Goal: Task Accomplishment & Management: Complete application form

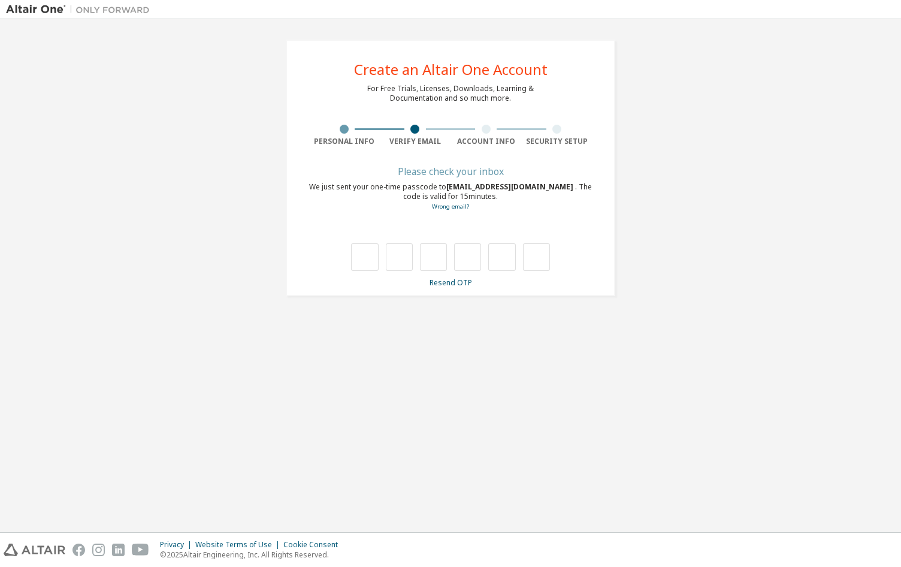
click at [748, 105] on div "**********" at bounding box center [450, 167] width 889 height 285
click at [456, 282] on link "Resend OTP" at bounding box center [451, 282] width 43 height 10
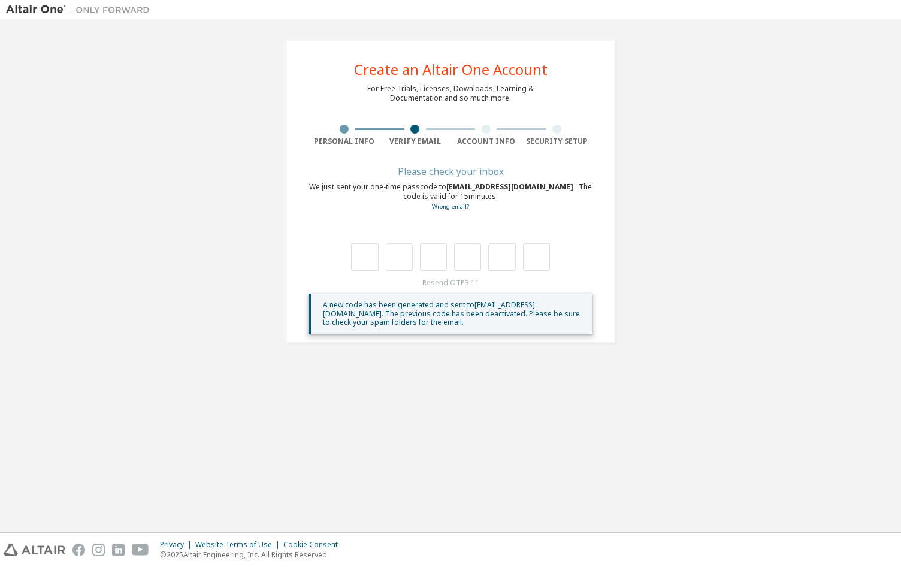
click at [341, 133] on div at bounding box center [344, 129] width 71 height 9
click at [343, 129] on div at bounding box center [344, 129] width 9 height 9
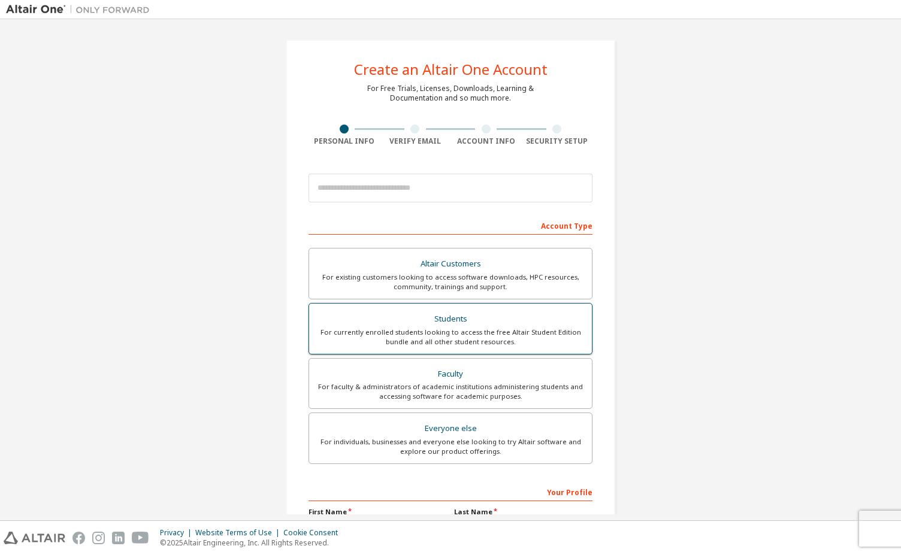
click at [433, 335] on div "For currently enrolled students looking to access the free Altair Student Editi…" at bounding box center [450, 337] width 268 height 19
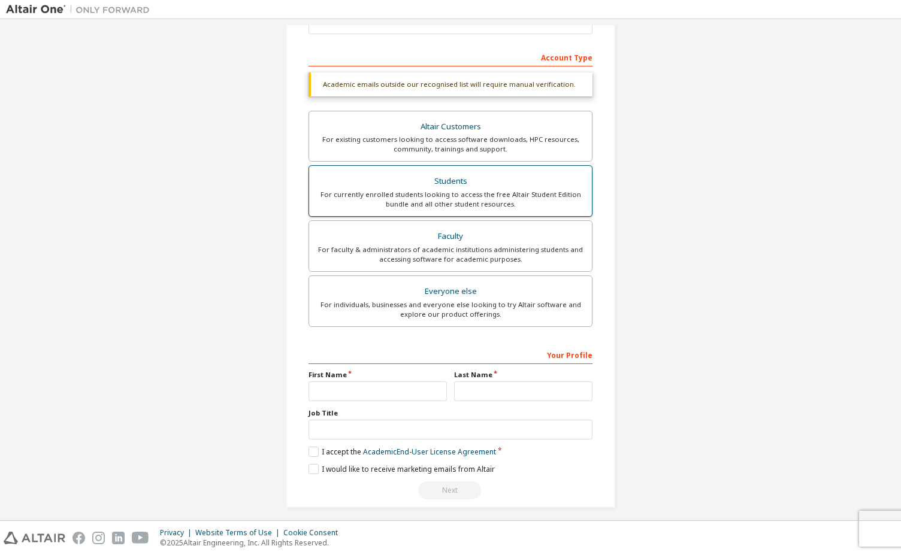
scroll to position [173, 0]
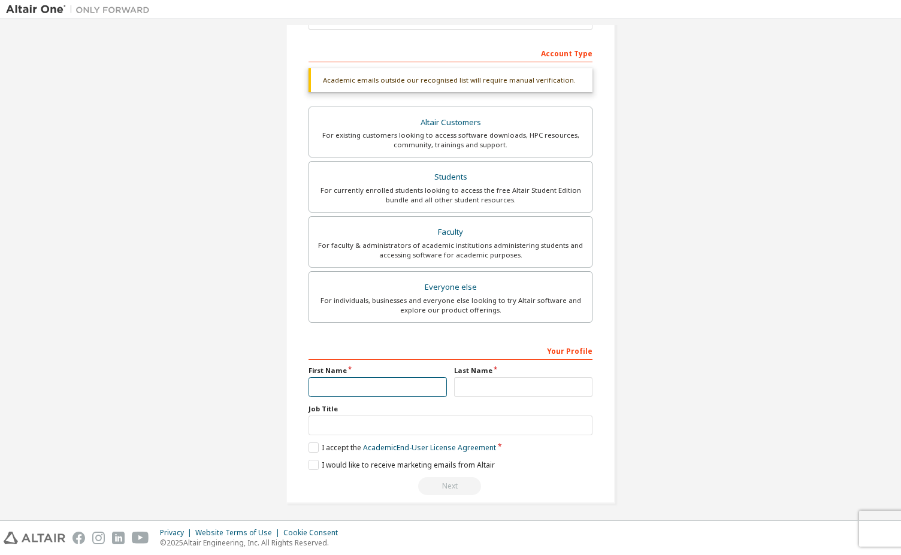
click at [369, 388] on input "text" at bounding box center [378, 387] width 138 height 20
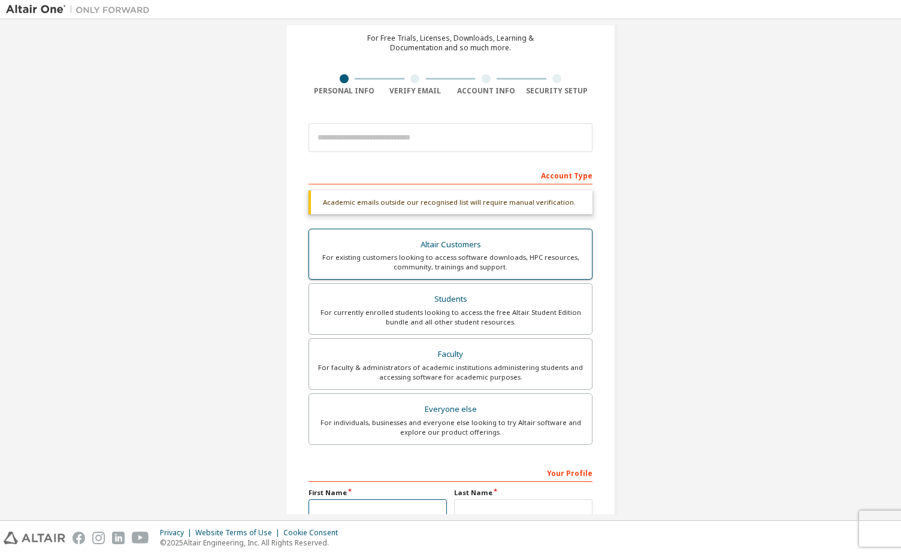
scroll to position [48, 0]
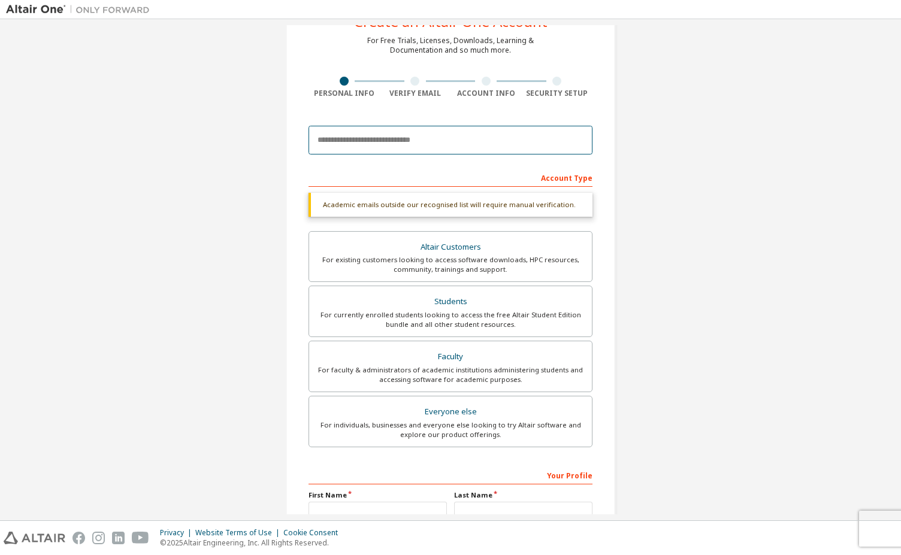
click at [391, 138] on input "email" at bounding box center [451, 140] width 284 height 29
type input "**********"
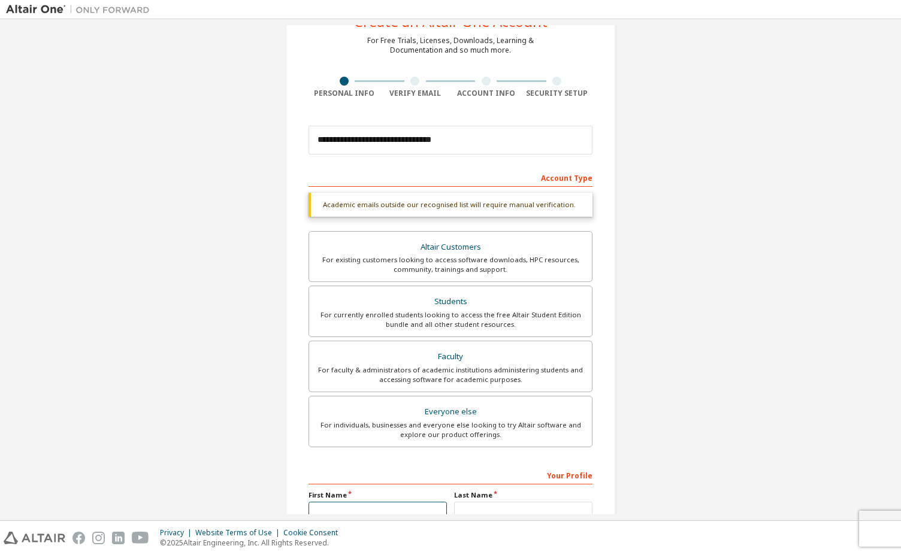
type input "******"
type input "**********"
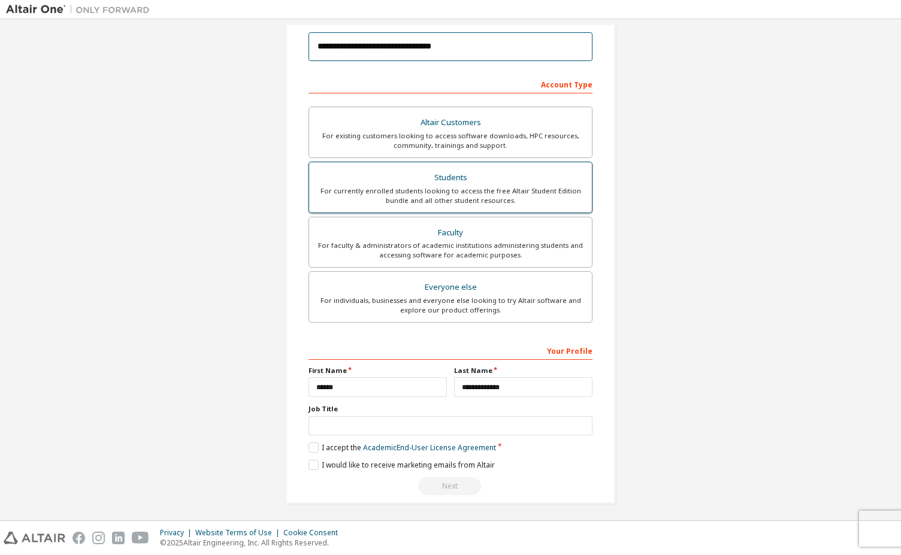
scroll to position [141, 0]
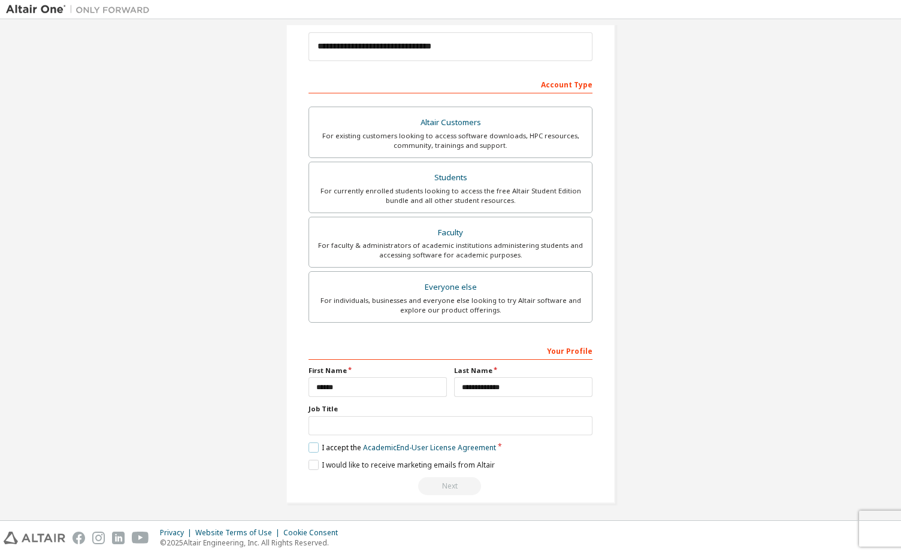
click at [315, 443] on label "I accept the Academic End-User License Agreement" at bounding box center [403, 448] width 188 height 10
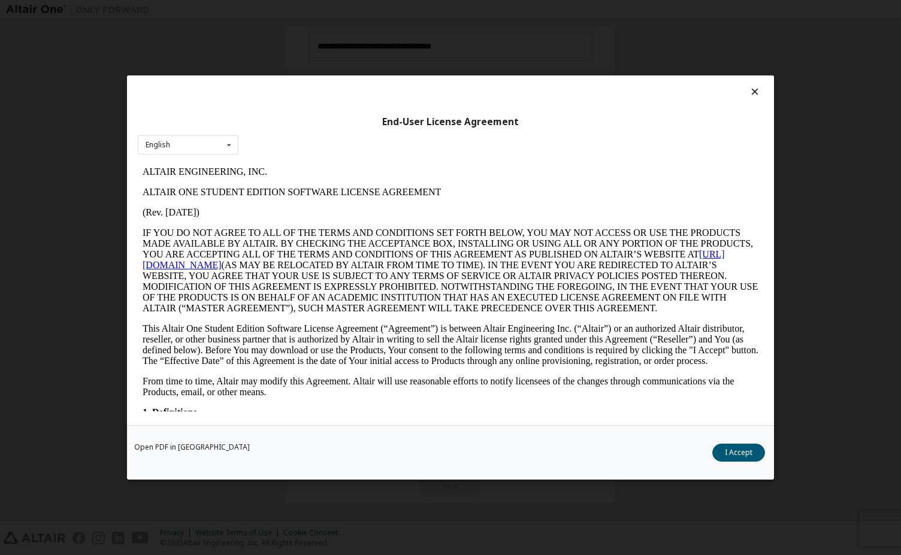
scroll to position [0, 0]
click at [742, 449] on button "I Accept" at bounding box center [738, 453] width 53 height 18
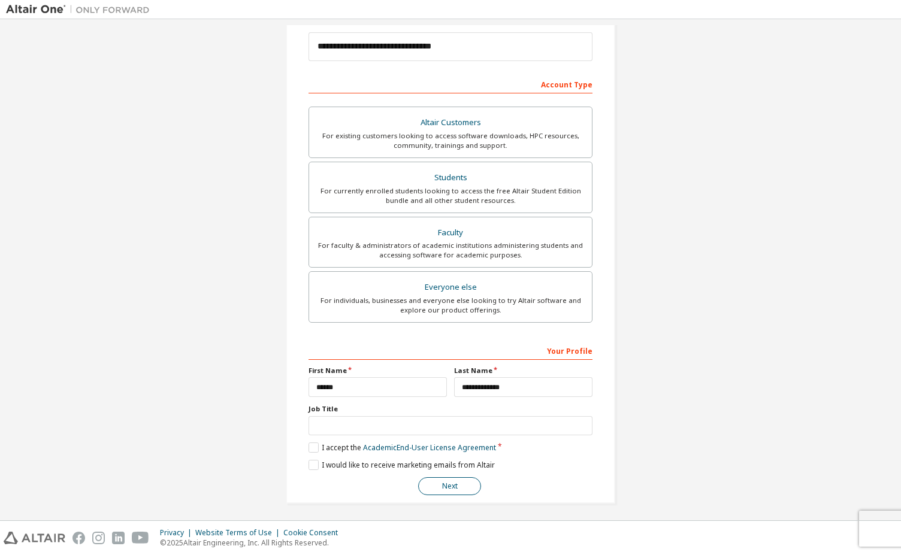
click at [462, 483] on button "Next" at bounding box center [449, 486] width 63 height 18
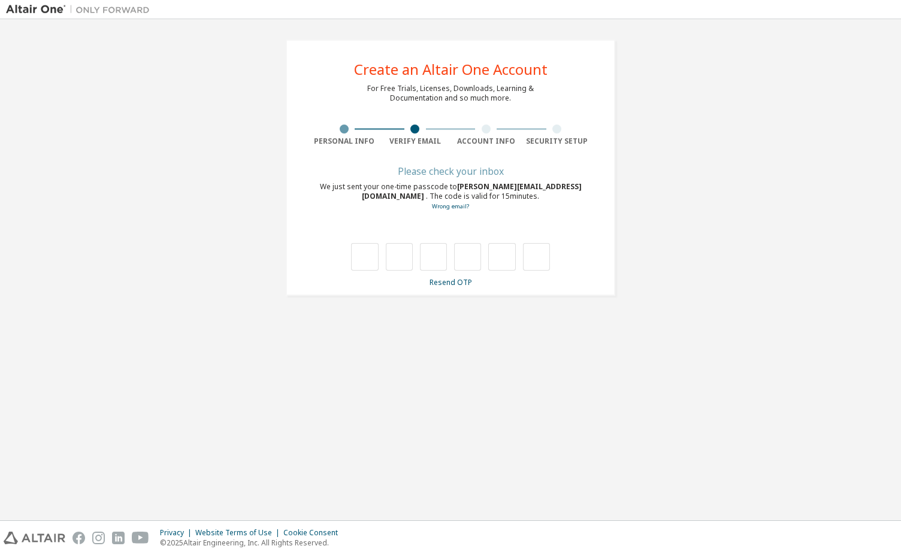
type input "*"
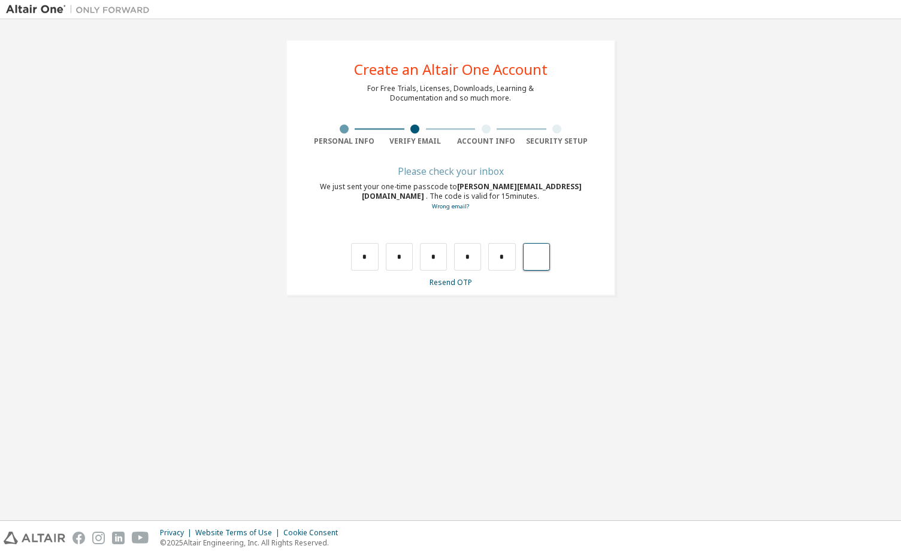
type input "*"
click at [370, 261] on input "text" at bounding box center [364, 257] width 27 height 28
type input "*"
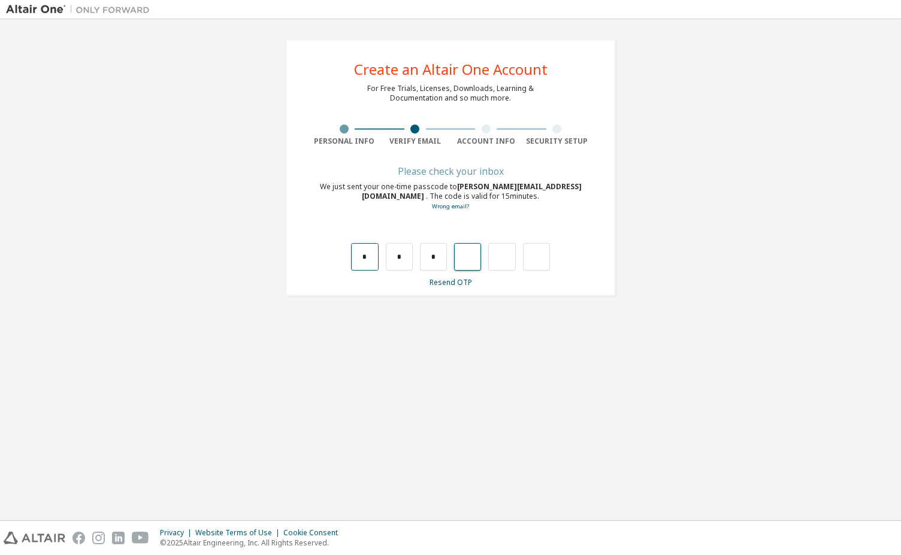
type input "*"
